Goal: Navigation & Orientation: Find specific page/section

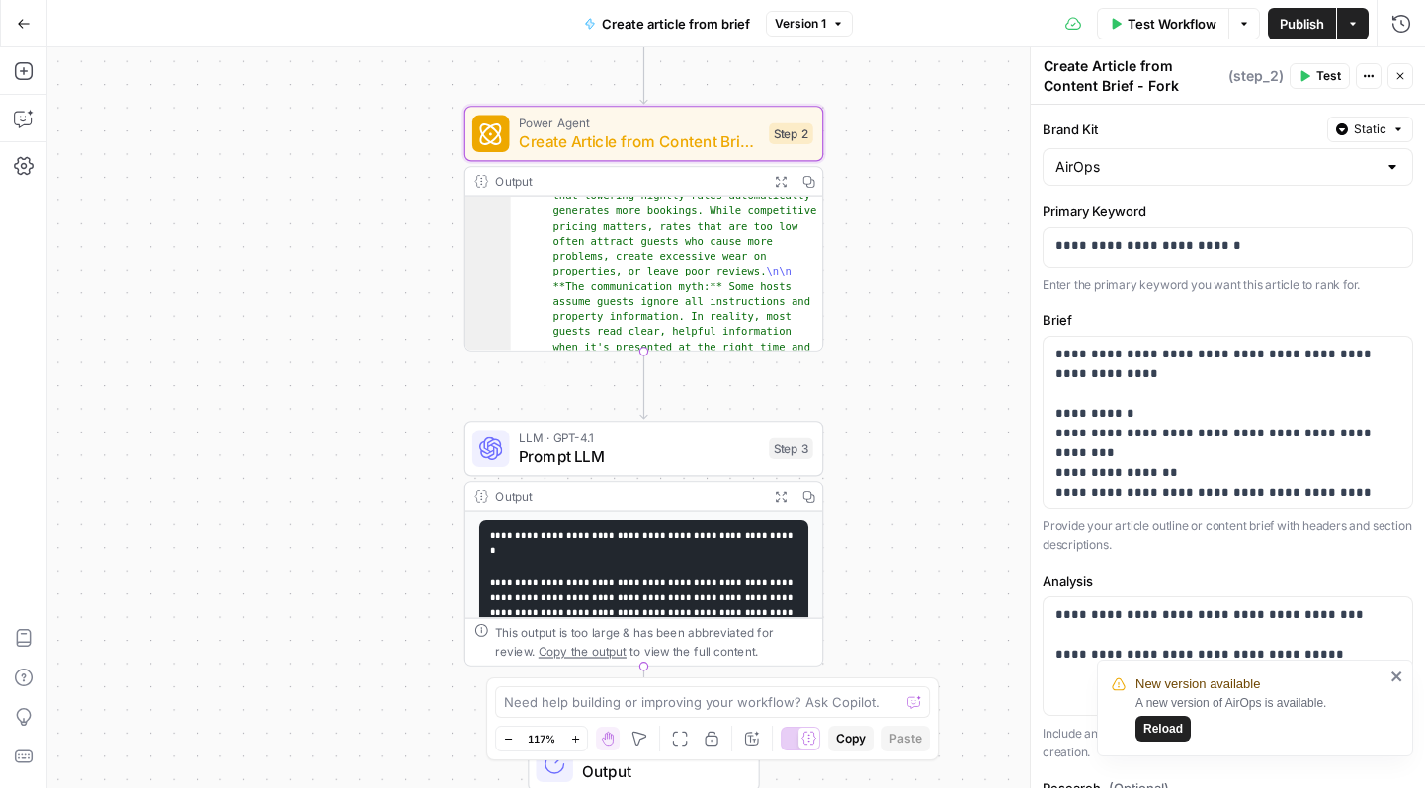
scroll to position [136, 0]
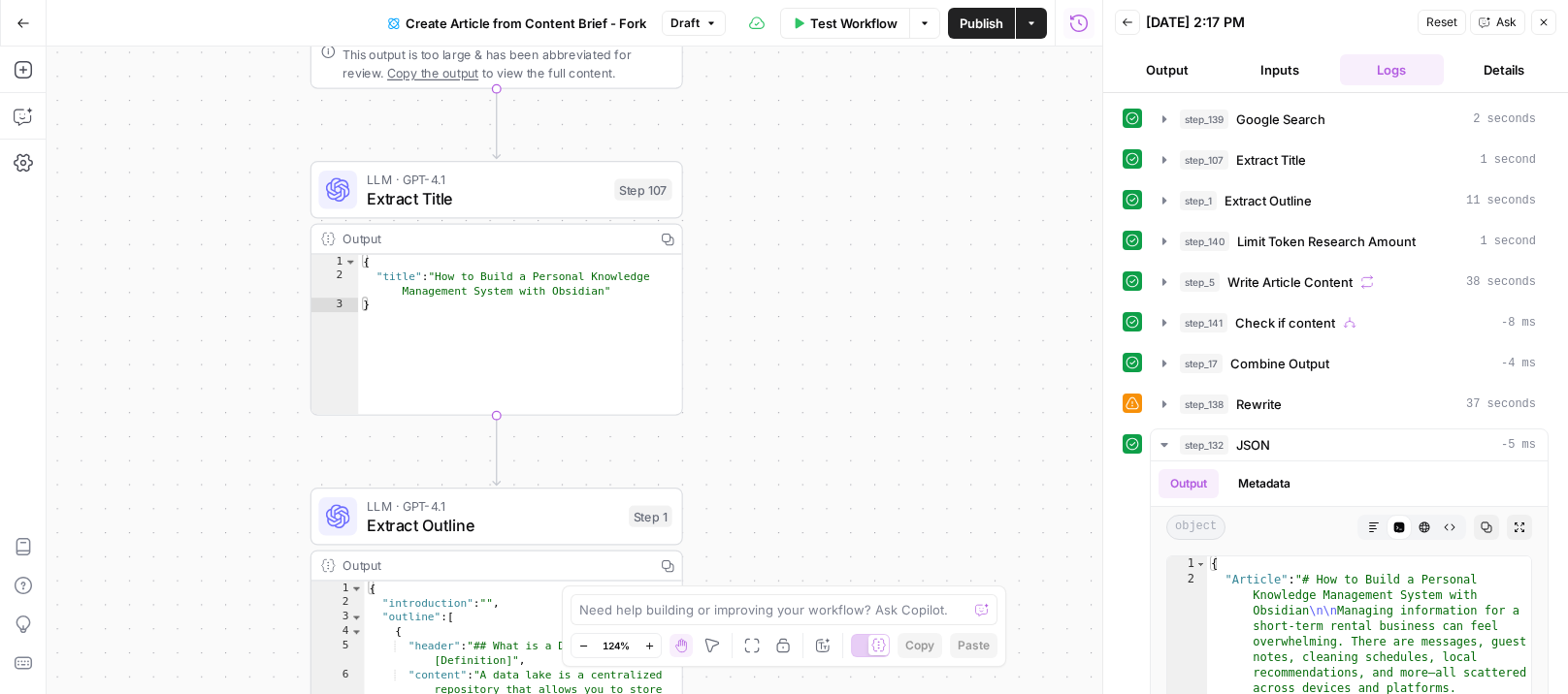
scroll to position [82, 0]
